Goal: Task Accomplishment & Management: Manage account settings

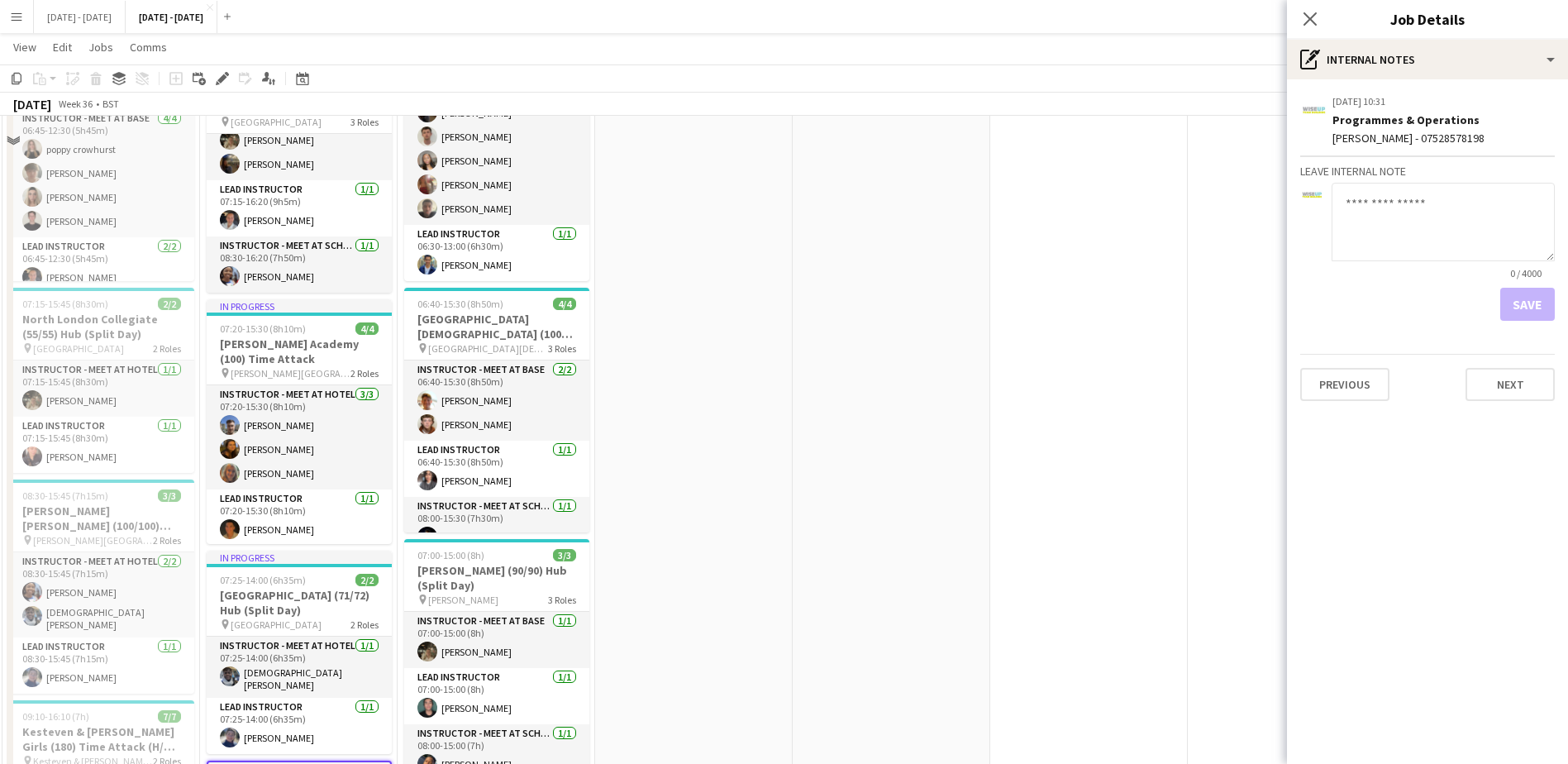
scroll to position [662, 0]
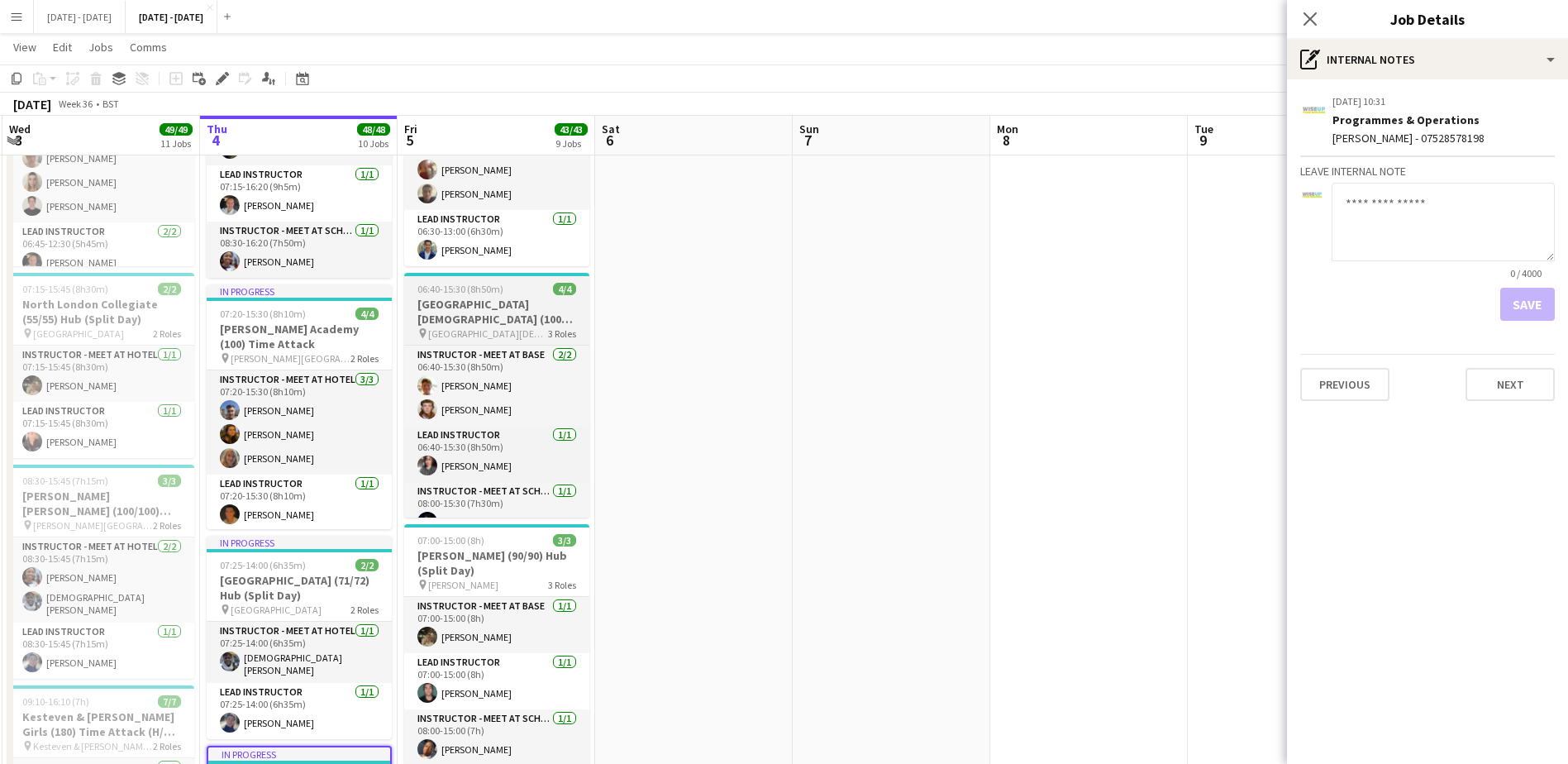
click at [487, 319] on h3 "[GEOGRAPHIC_DATA][DEMOGRAPHIC_DATA] (100) Hub" at bounding box center [497, 311] width 185 height 30
click at [487, 318] on h3 "[GEOGRAPHIC_DATA][DEMOGRAPHIC_DATA] (100) Hub" at bounding box center [497, 311] width 185 height 30
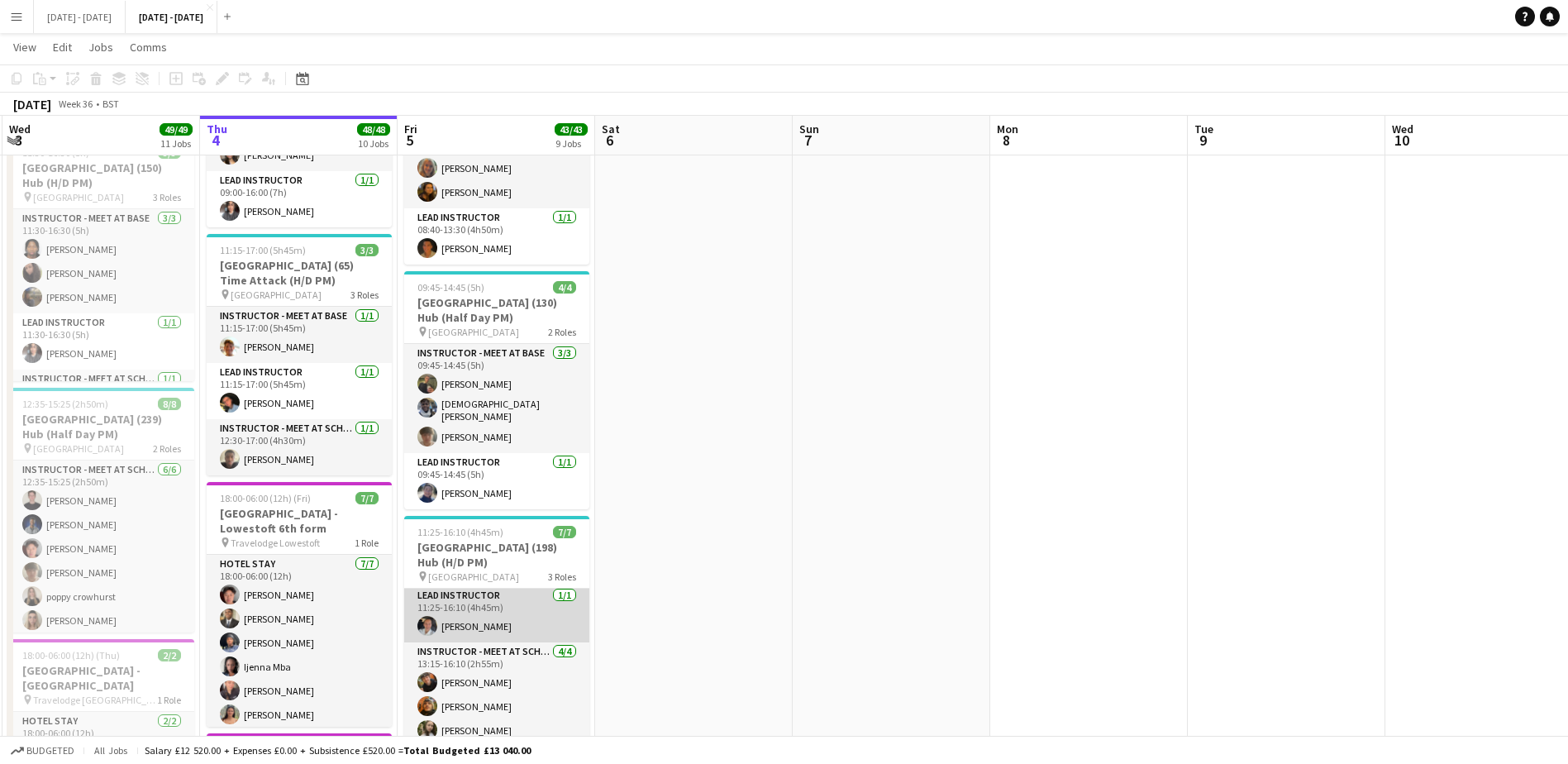
scroll to position [93, 0]
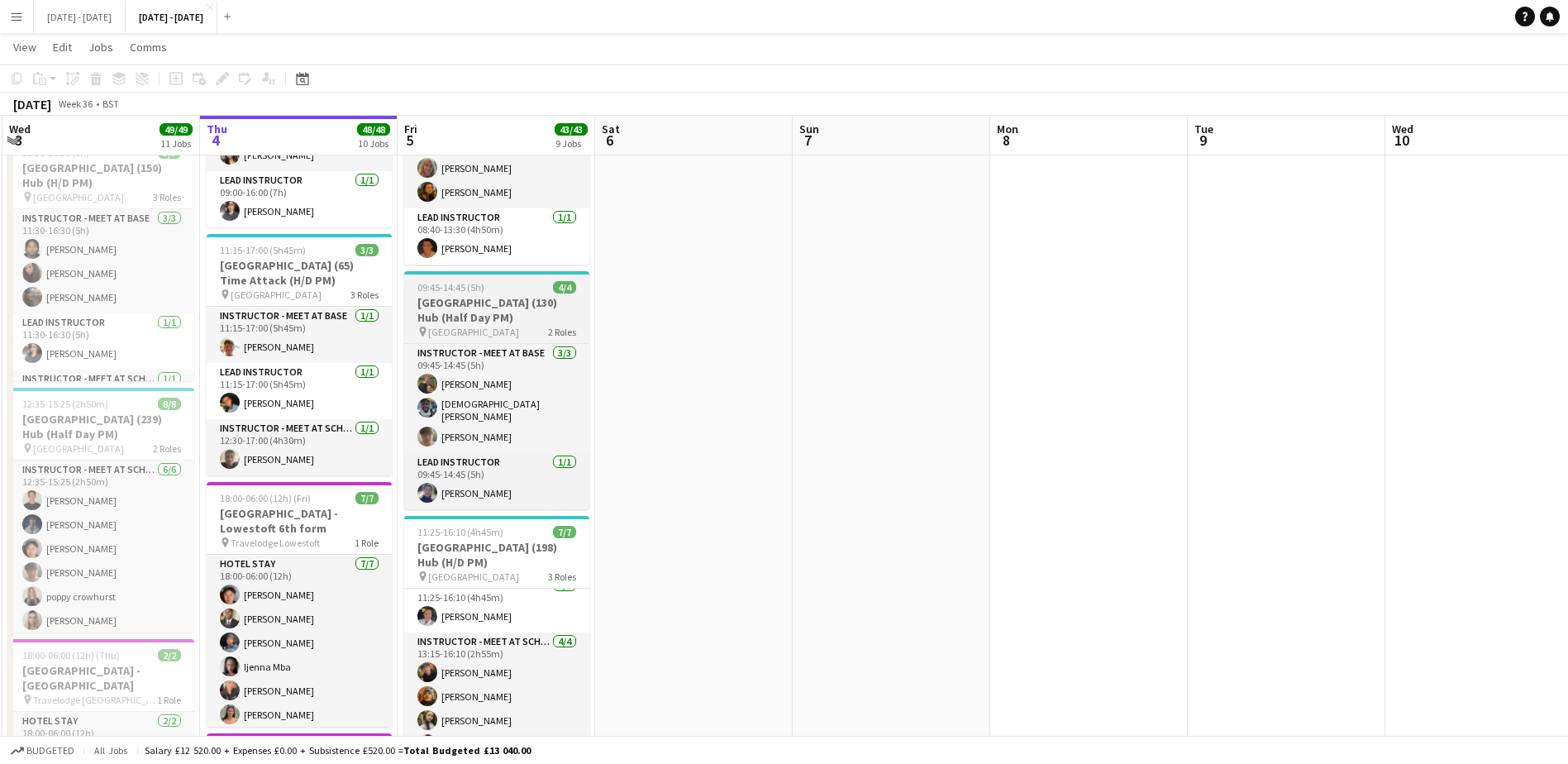
click at [487, 322] on h3 "[GEOGRAPHIC_DATA] (130) Hub (Half Day PM)" at bounding box center [497, 309] width 185 height 30
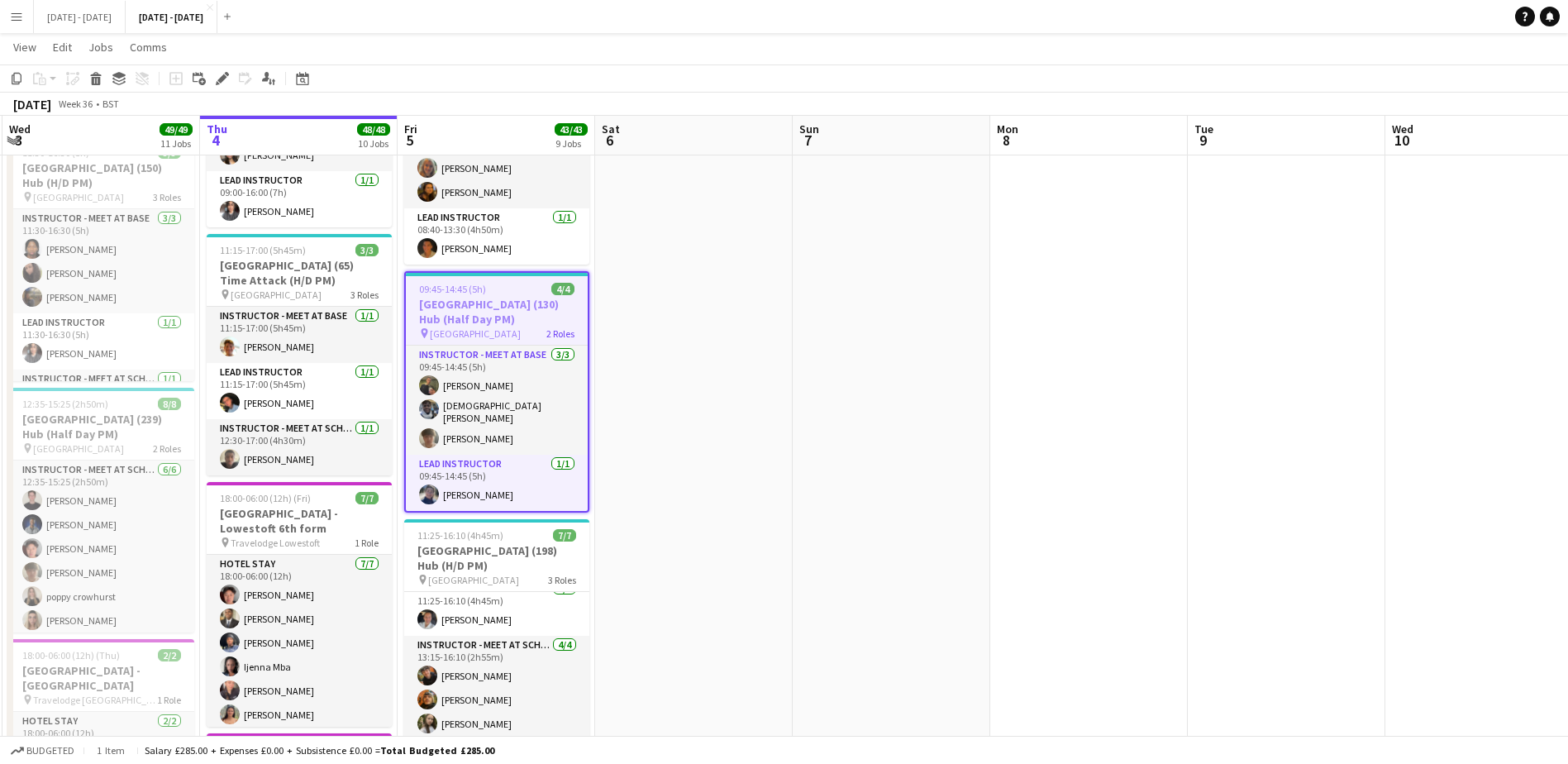
click at [487, 322] on h3 "[GEOGRAPHIC_DATA] (130) Hub (Half Day PM)" at bounding box center [497, 311] width 182 height 30
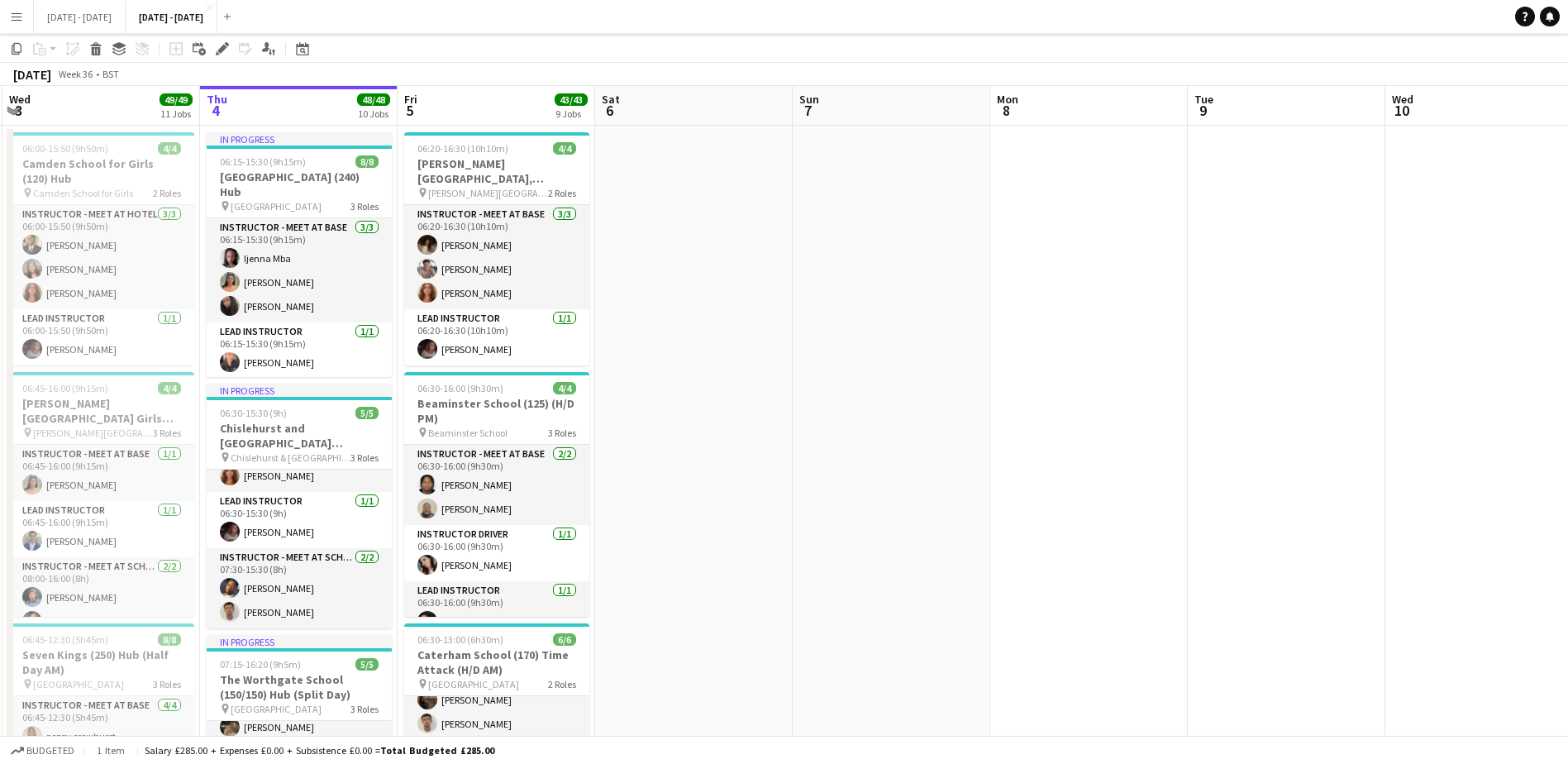
scroll to position [0, 0]
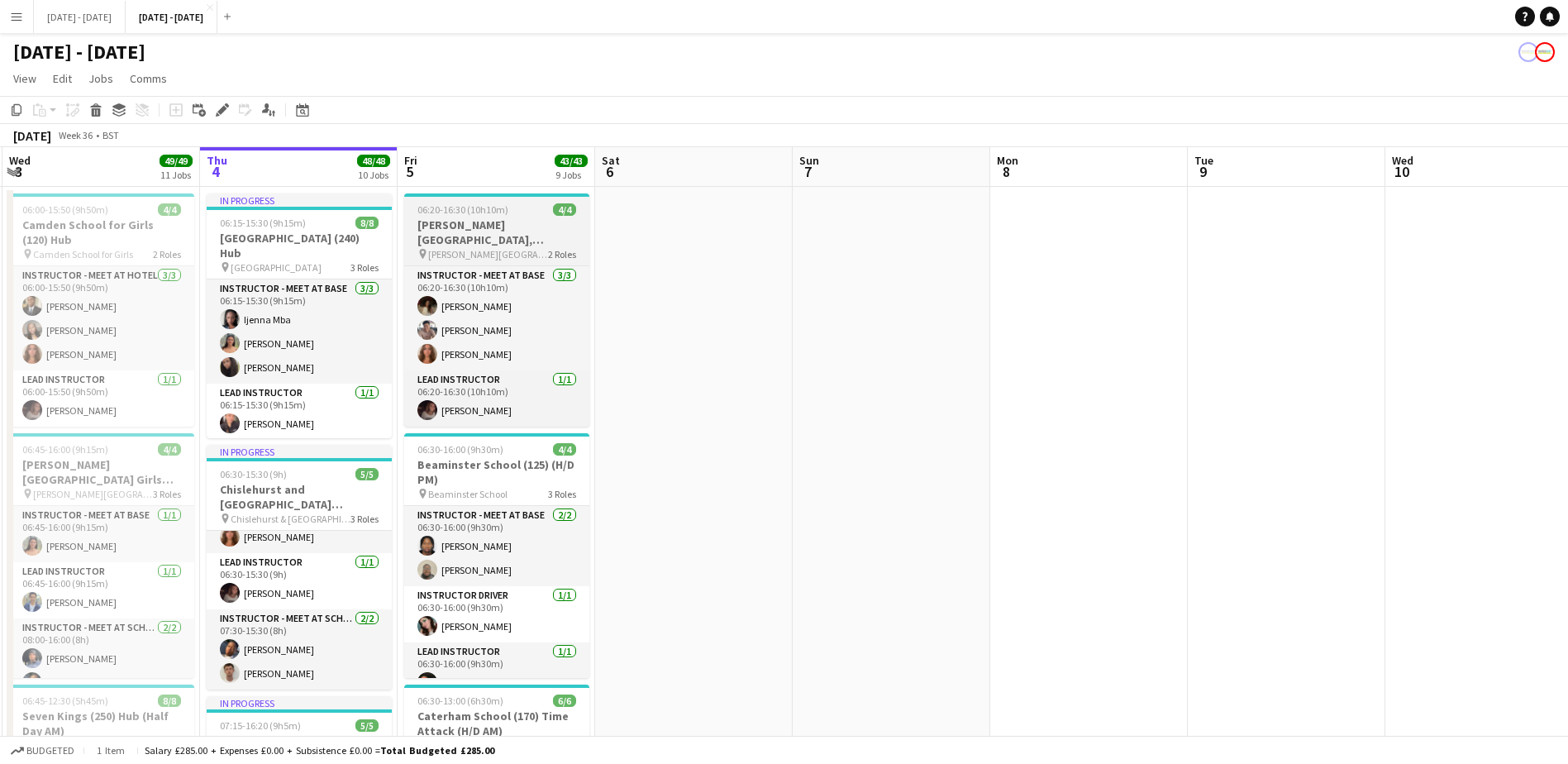
click at [506, 236] on h3 "[PERSON_NAME][GEOGRAPHIC_DATA], [PERSON_NAME] (126/94) Hub (Split Day)" at bounding box center [497, 232] width 185 height 30
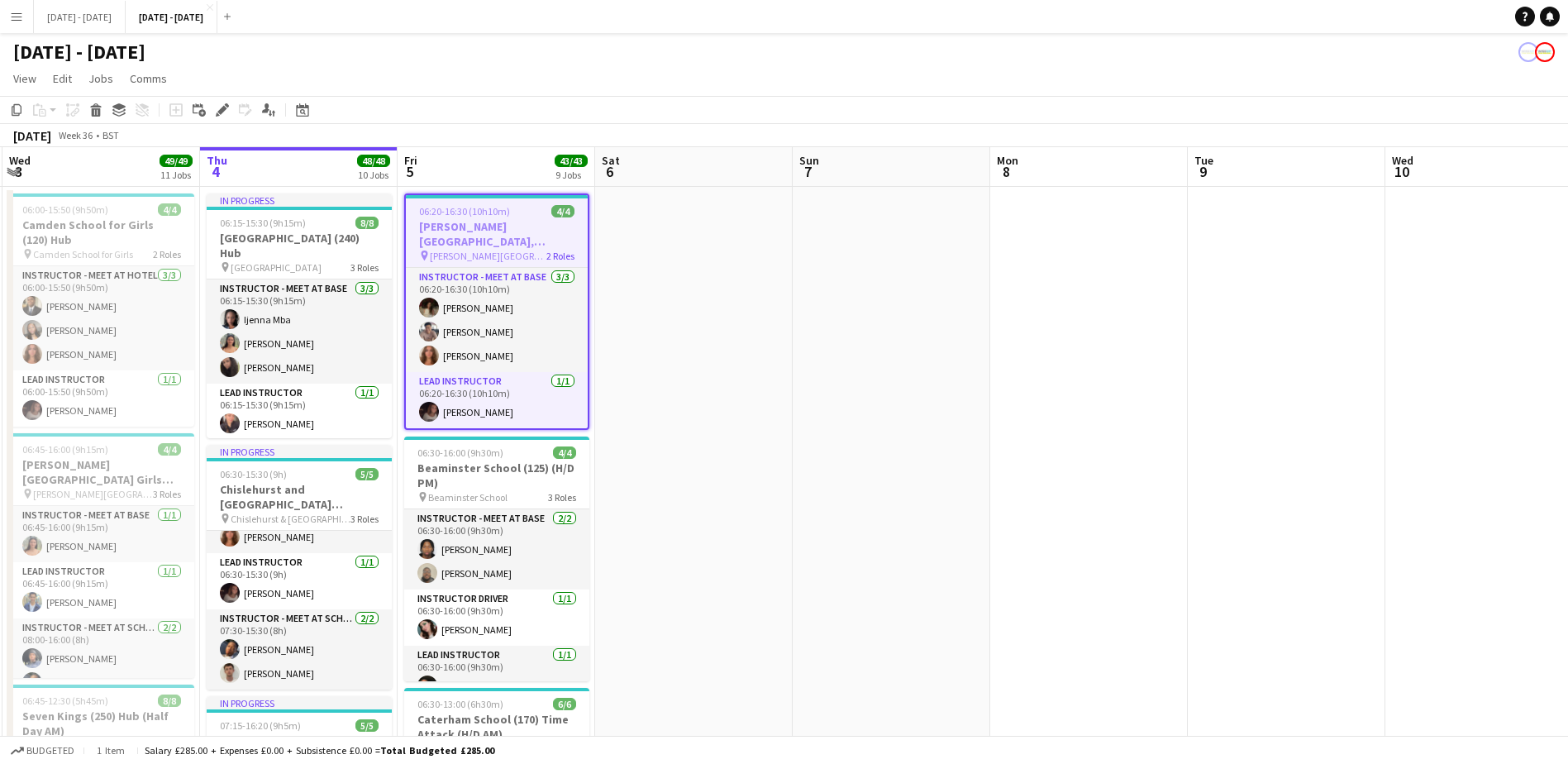
click at [511, 237] on h3 "[PERSON_NAME][GEOGRAPHIC_DATA], [PERSON_NAME] (126/94) Hub (Split Day)" at bounding box center [497, 234] width 182 height 30
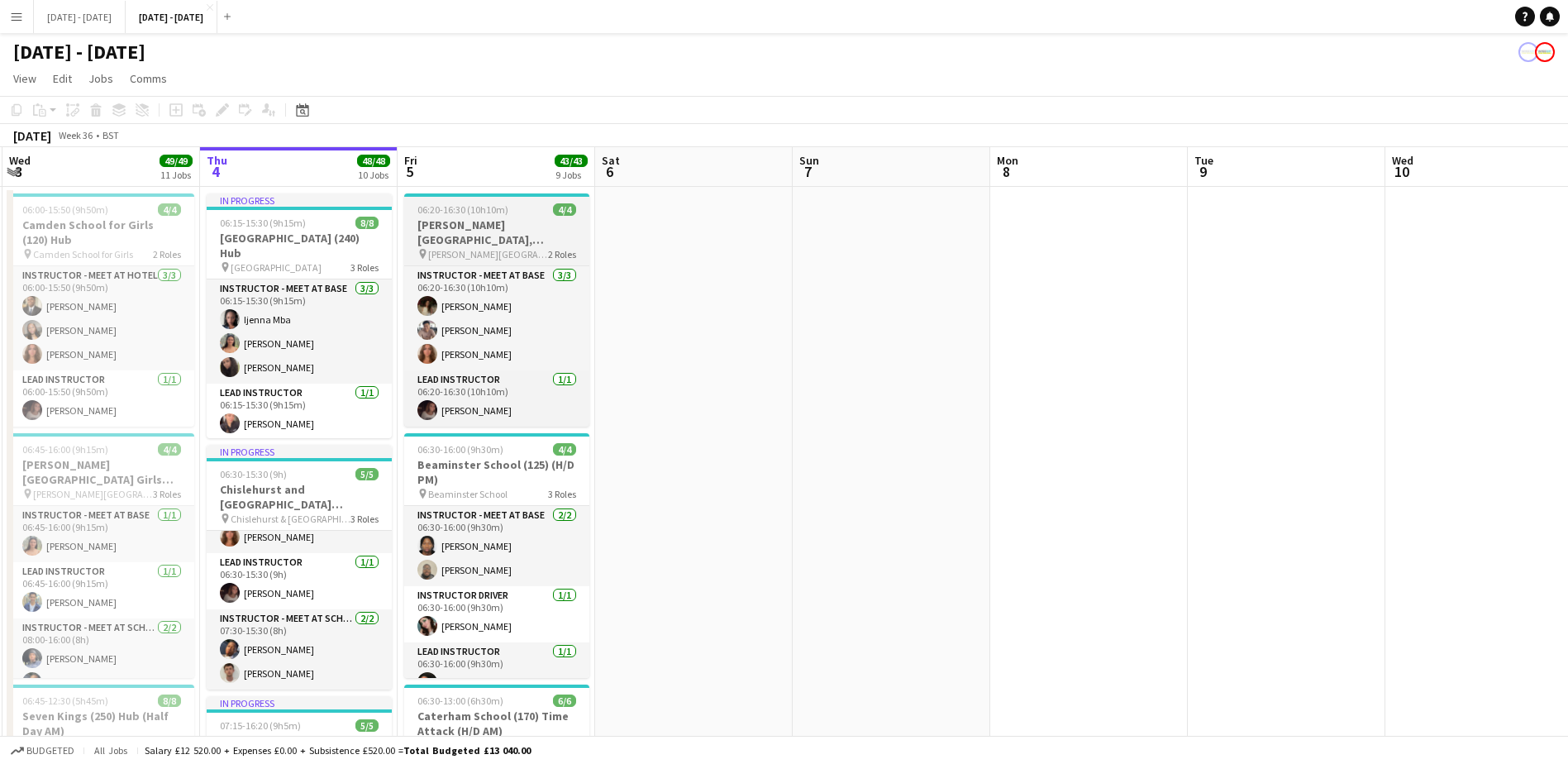
click at [511, 237] on h3 "[PERSON_NAME][GEOGRAPHIC_DATA], [PERSON_NAME] (126/94) Hub (Split Day)" at bounding box center [497, 232] width 185 height 30
